Goal: Transaction & Acquisition: Purchase product/service

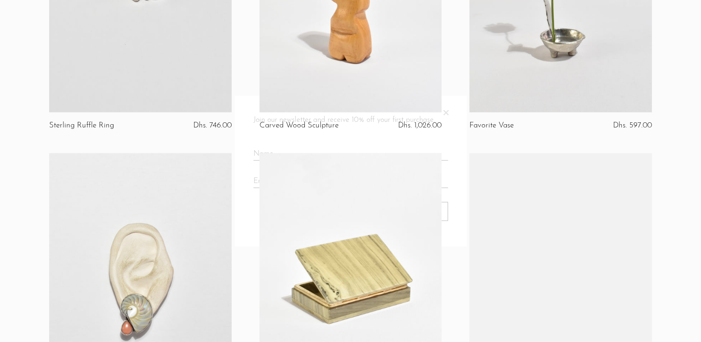
scroll to position [1483, 0]
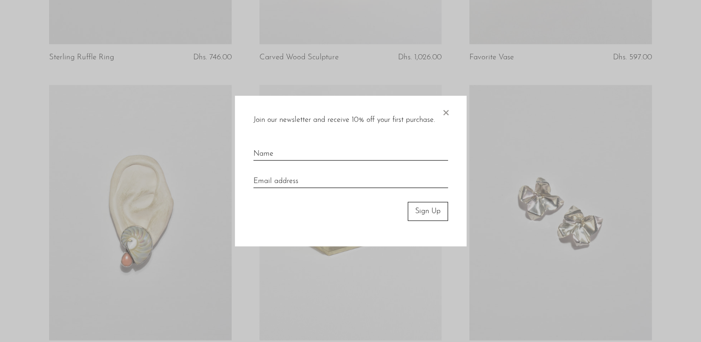
click at [446, 113] on span "×" at bounding box center [445, 111] width 9 height 30
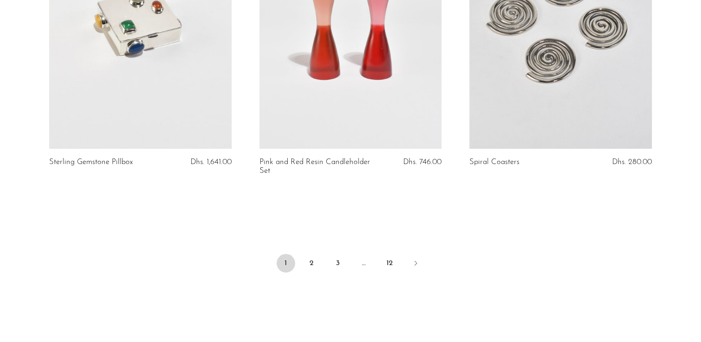
scroll to position [3523, 0]
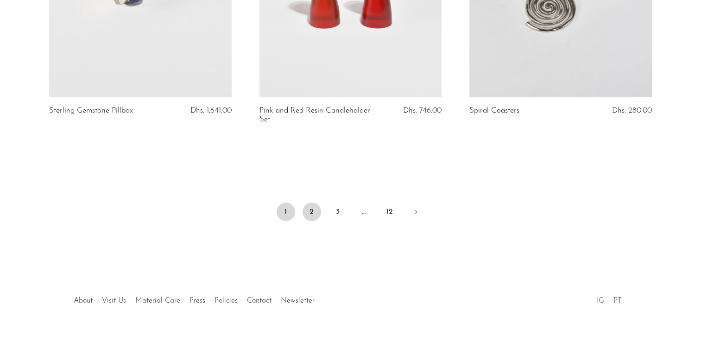
click at [313, 203] on link "2" at bounding box center [312, 212] width 19 height 19
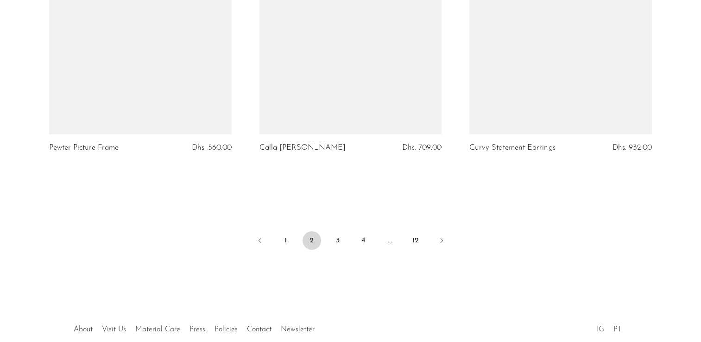
scroll to position [3535, 0]
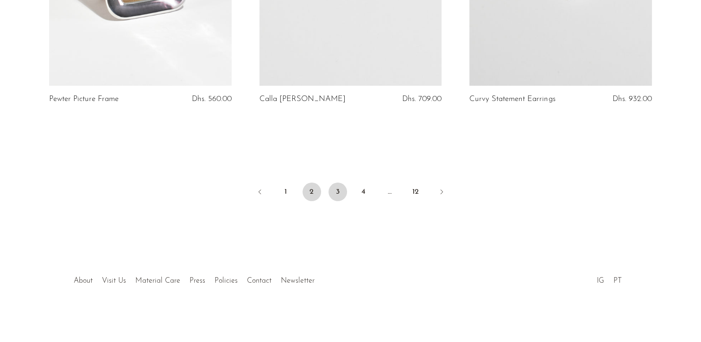
click at [337, 191] on link "3" at bounding box center [338, 192] width 19 height 19
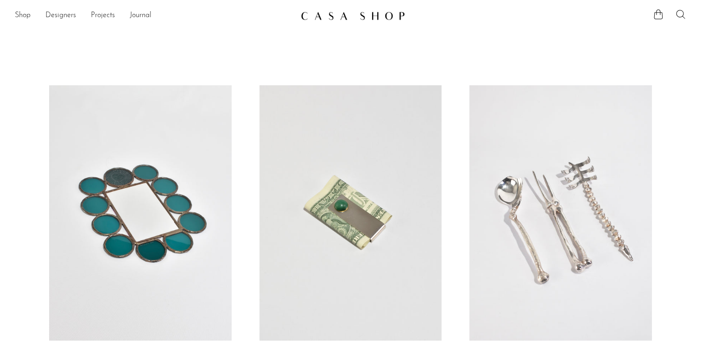
click at [683, 15] on icon at bounding box center [680, 14] width 11 height 11
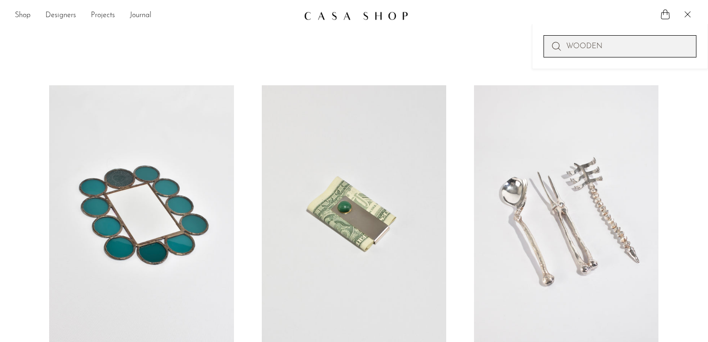
type input "WOODEN"
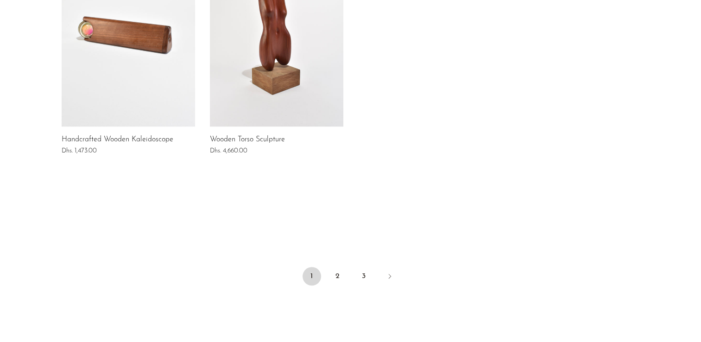
scroll to position [807, 0]
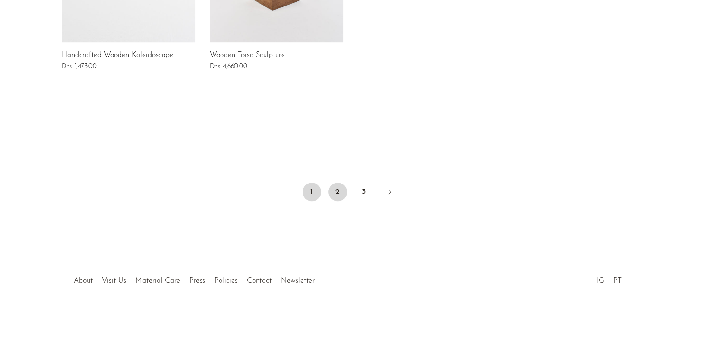
click at [339, 189] on link "2" at bounding box center [338, 192] width 19 height 19
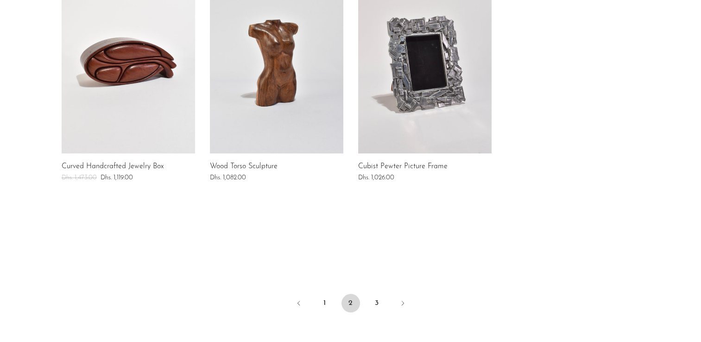
scroll to position [788, 0]
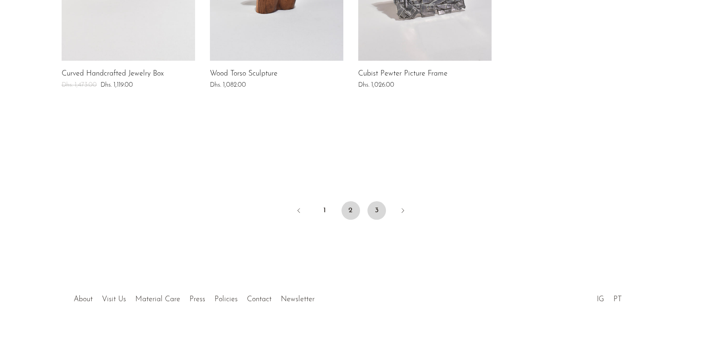
click at [370, 213] on link "3" at bounding box center [377, 210] width 19 height 19
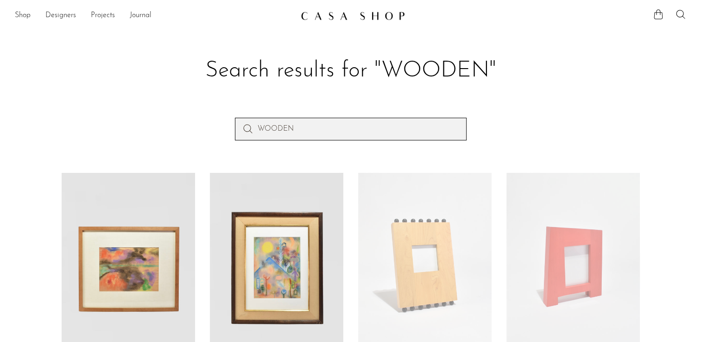
click at [339, 128] on input "WOODEN" at bounding box center [351, 129] width 232 height 22
type input "WOODEN JEWELRY BOX"
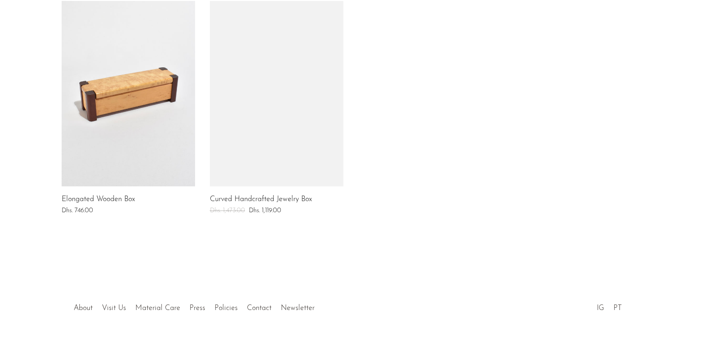
scroll to position [139, 0]
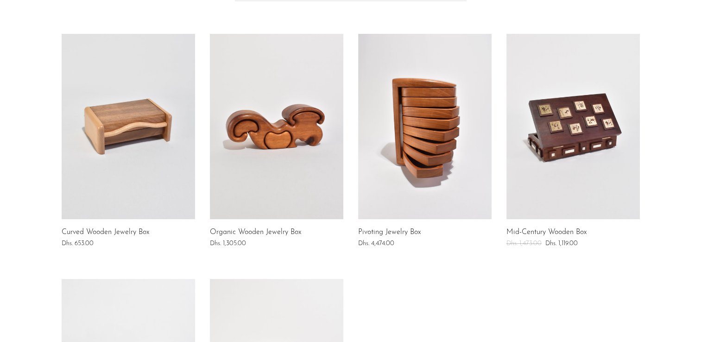
click at [122, 131] on link at bounding box center [129, 126] width 134 height 185
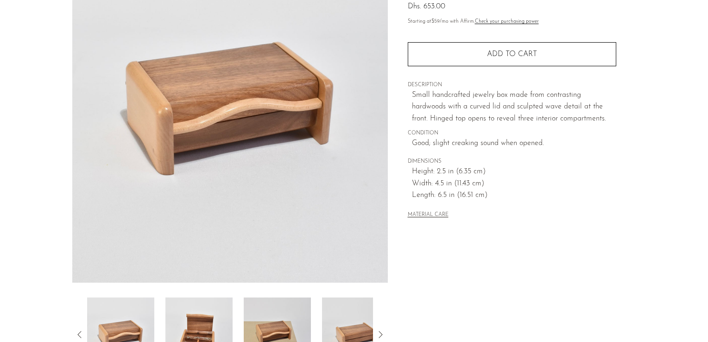
scroll to position [185, 0]
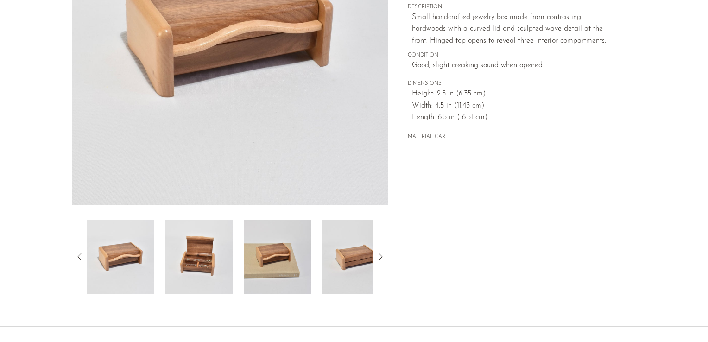
click at [194, 265] on img at bounding box center [198, 257] width 67 height 74
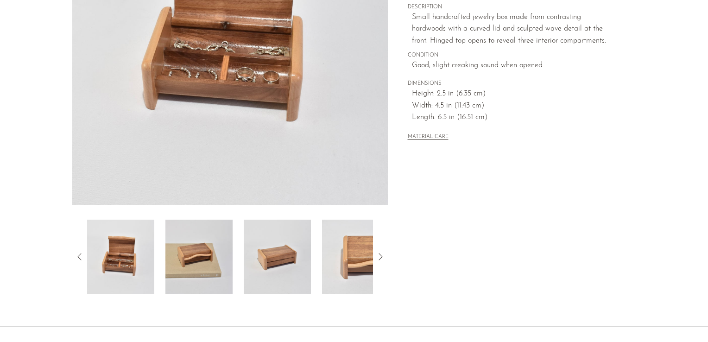
click at [211, 265] on img at bounding box center [198, 257] width 67 height 74
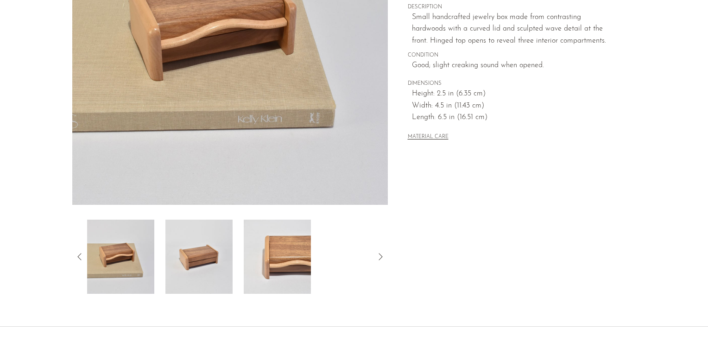
click at [228, 265] on img at bounding box center [198, 257] width 67 height 74
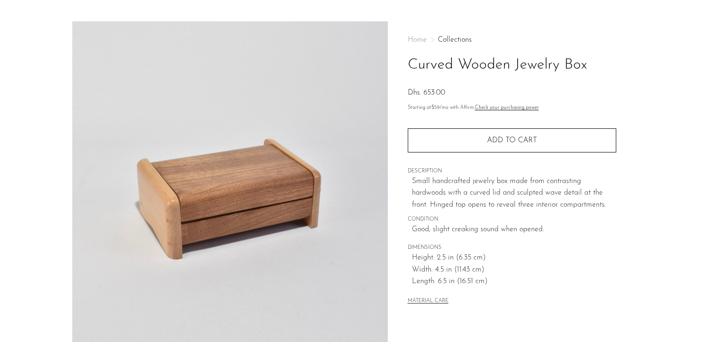
scroll to position [0, 0]
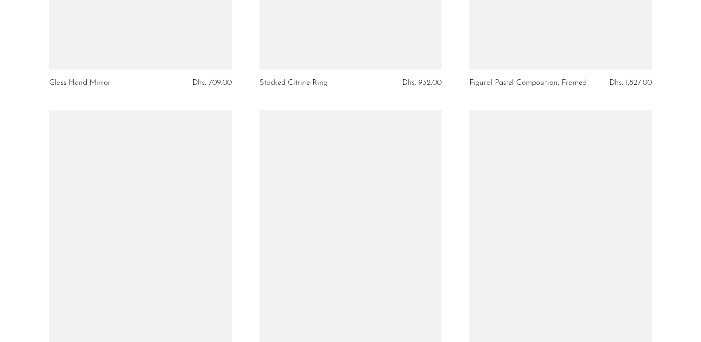
scroll to position [3060, 0]
